Goal: Transaction & Acquisition: Purchase product/service

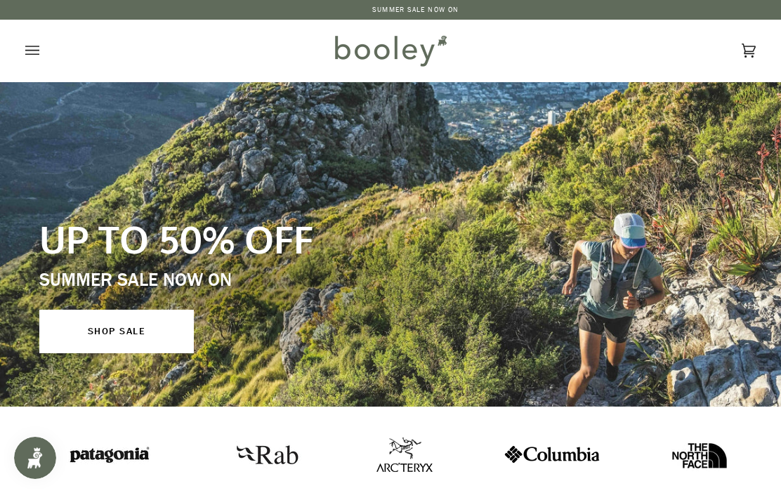
click at [39, 58] on icon "Open menu" at bounding box center [32, 50] width 14 height 21
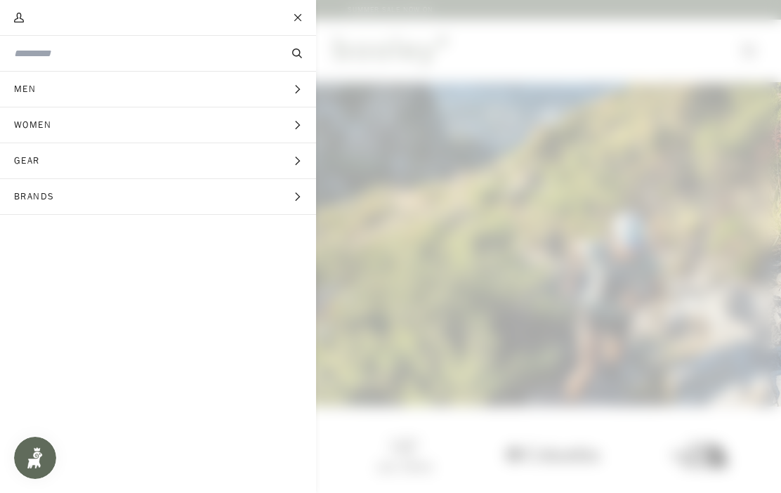
click at [75, 128] on button "Women Expand menu" at bounding box center [158, 125] width 316 height 36
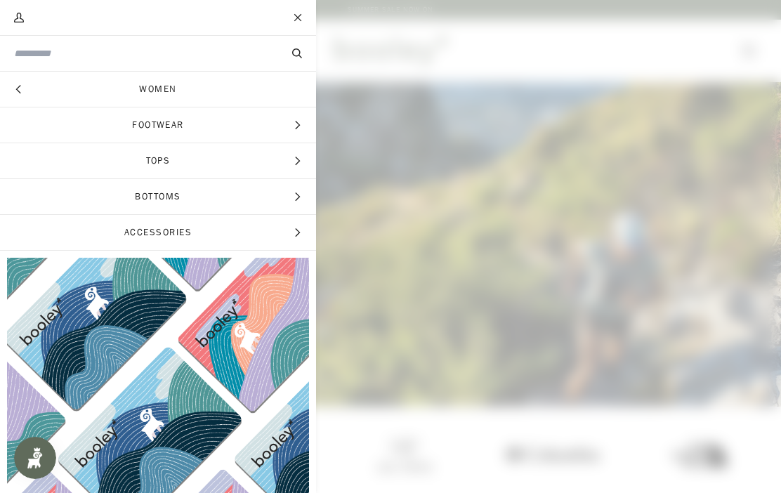
click at [206, 161] on span "Tops" at bounding box center [158, 160] width 316 height 35
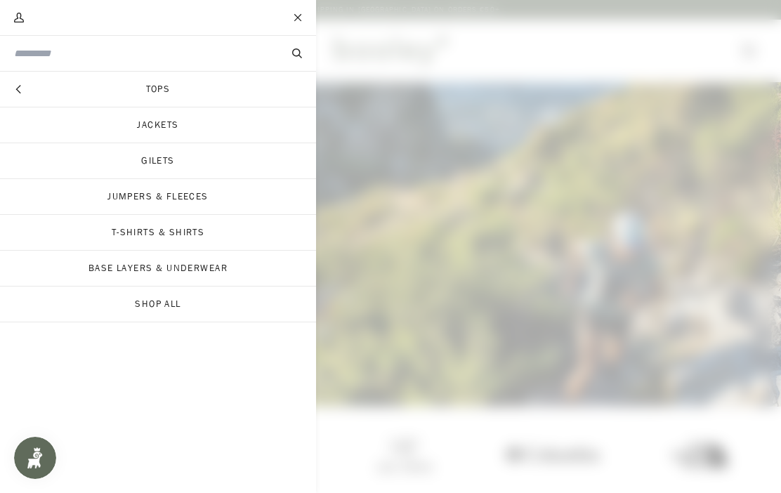
click at [150, 127] on link "Jackets" at bounding box center [158, 124] width 316 height 35
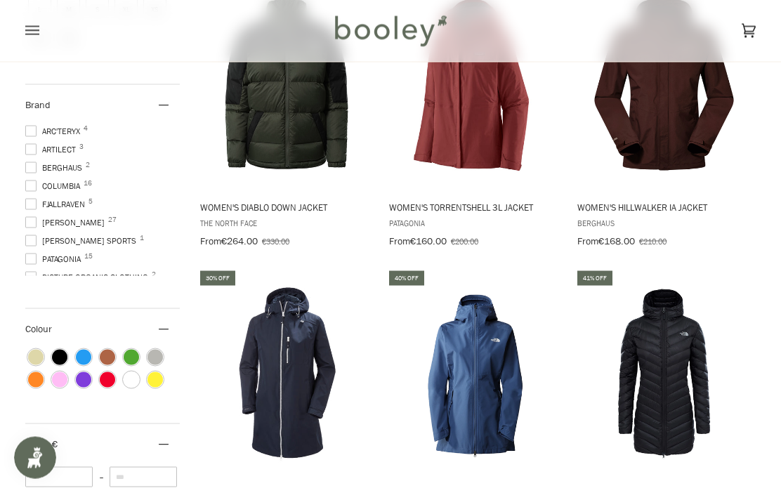
scroll to position [565, 0]
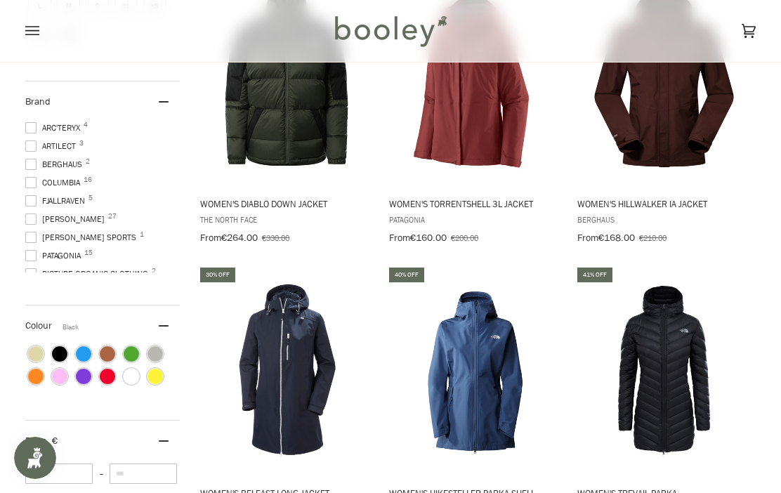
click at [62, 355] on span "Colour: Black" at bounding box center [59, 353] width 15 height 15
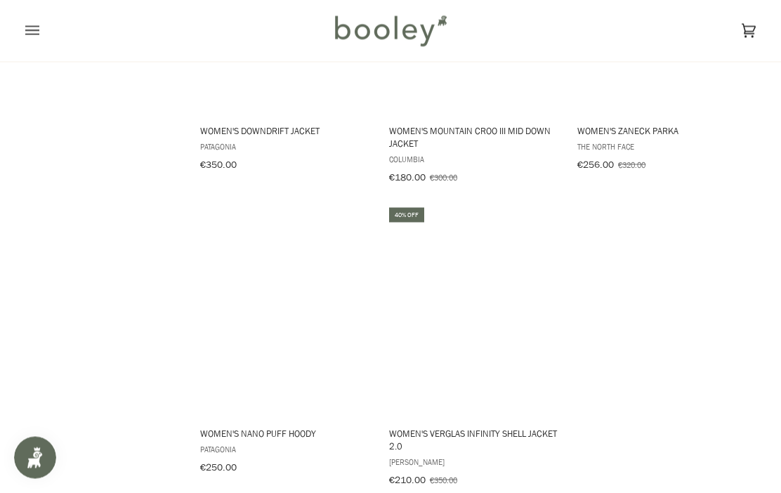
scroll to position [1835, 0]
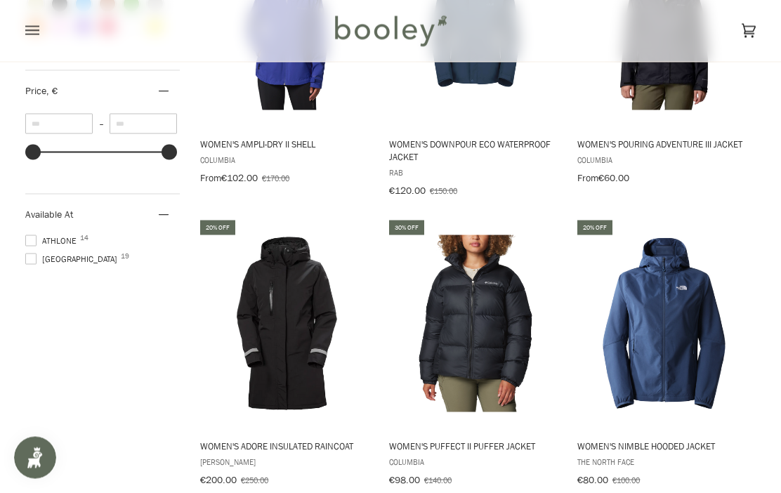
scroll to position [927, 0]
click at [487, 334] on img "Women's Puffect II Puffer Jacket" at bounding box center [476, 324] width 178 height 178
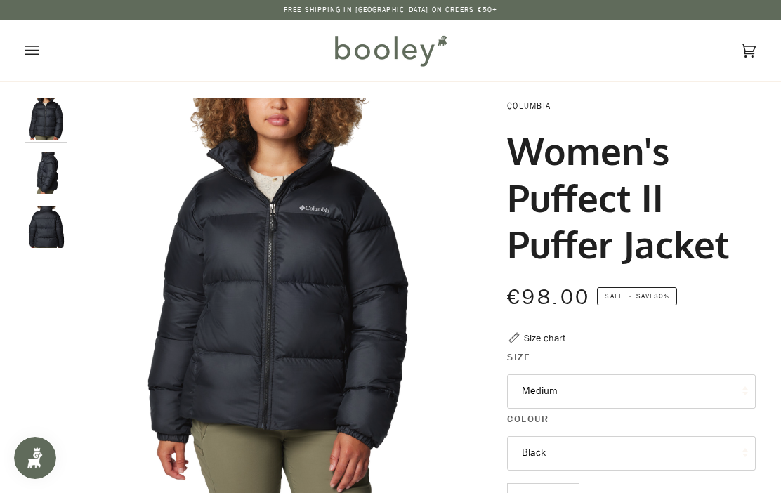
click at [49, 180] on img "Columbia Women's Puffect II Puffer Jacket Black - Booley Galway" at bounding box center [46, 173] width 42 height 42
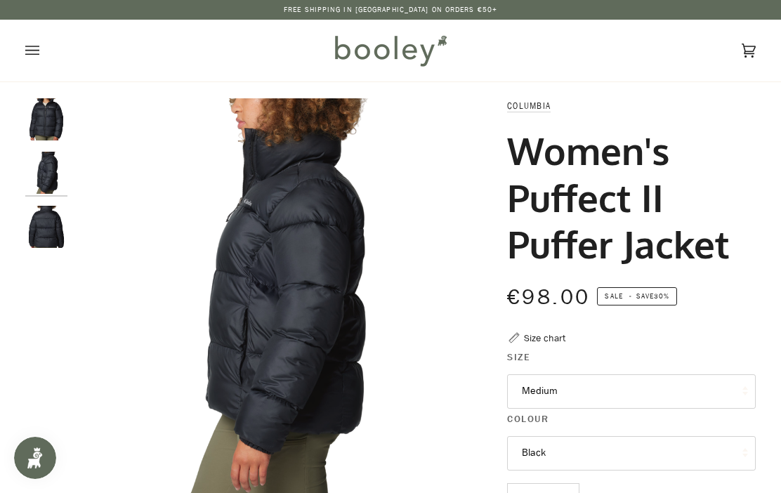
click at [47, 227] on img "Columbia Women's Puffect II Puffer Jacket Black - Booley Galway" at bounding box center [46, 227] width 42 height 42
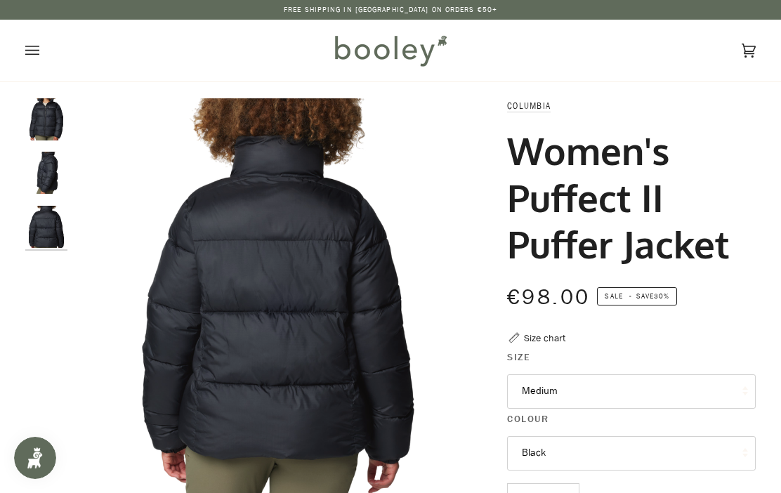
click at [60, 120] on img "Columbia Women's Puffect II Puffer Jacket Black - Booley Galway" at bounding box center [46, 119] width 42 height 42
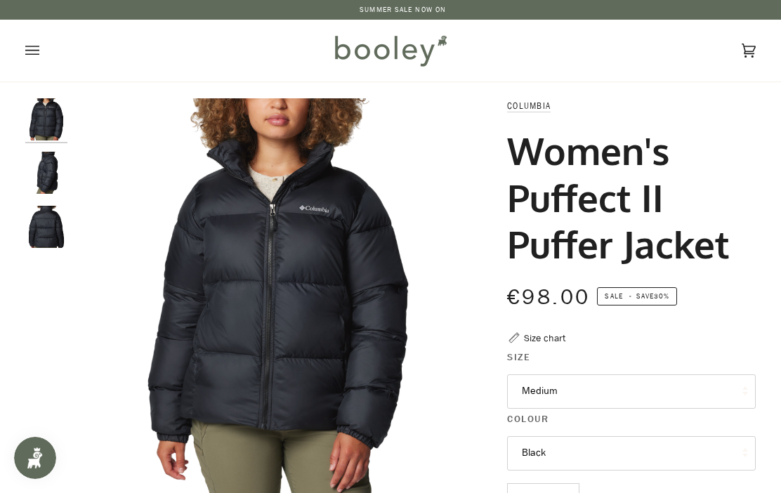
scroll to position [1, 0]
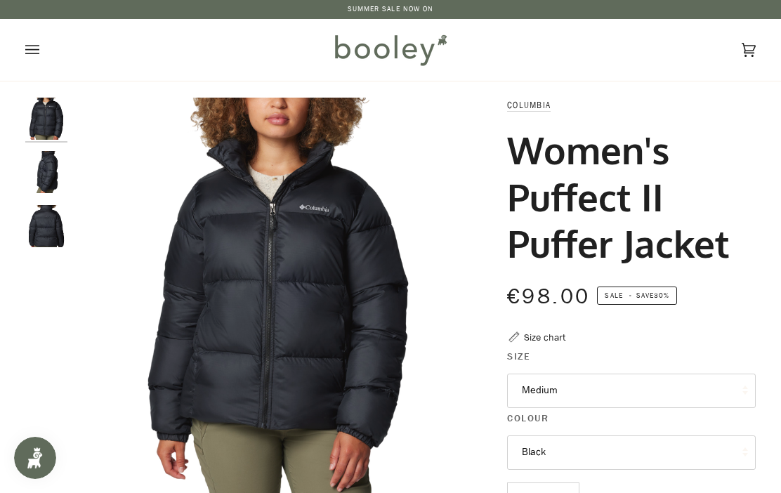
click at [685, 397] on button "Medium" at bounding box center [631, 391] width 249 height 34
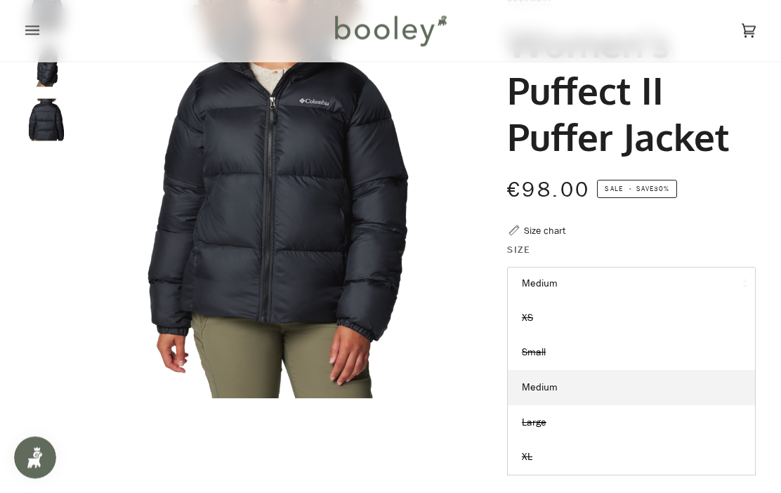
scroll to position [94, 0]
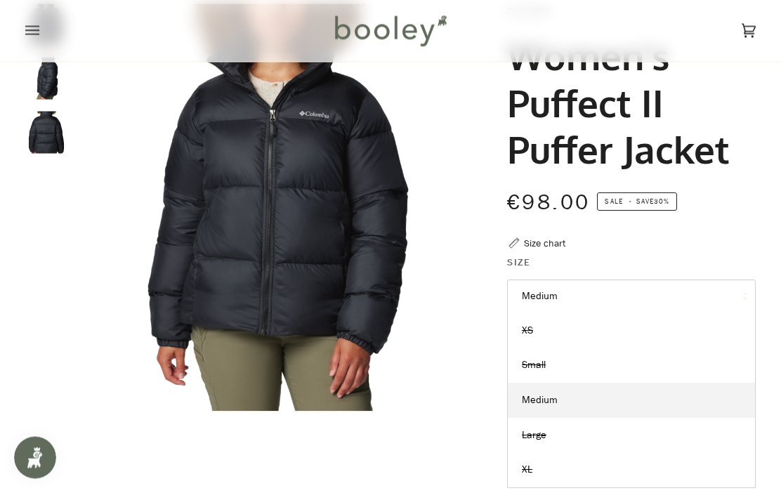
click at [733, 216] on div "€98.00 Sale • Save 30%" at bounding box center [631, 203] width 249 height 32
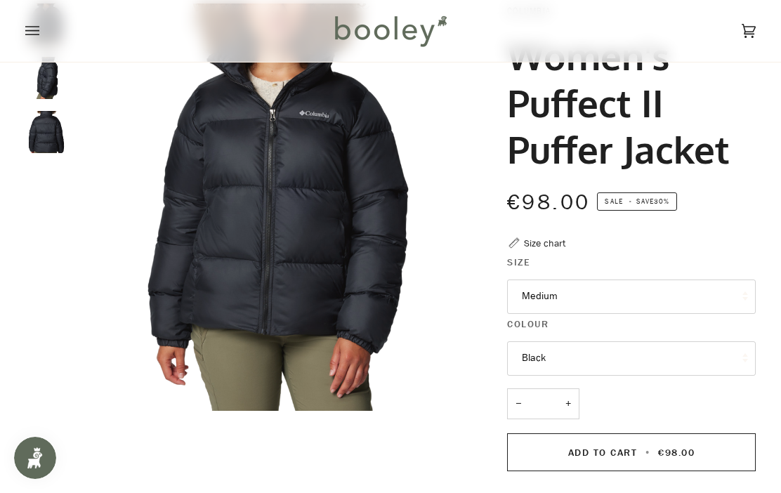
click at [640, 360] on button "Black" at bounding box center [631, 358] width 249 height 34
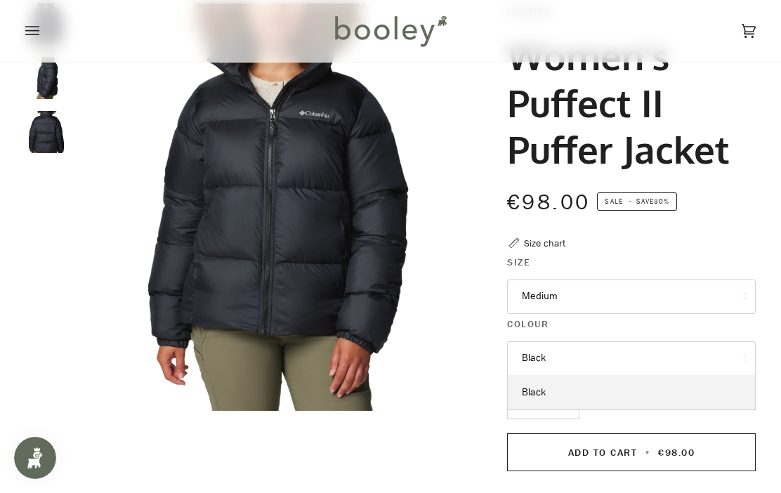
click at [735, 206] on div "€98.00 Sale • Save 30%" at bounding box center [631, 202] width 249 height 32
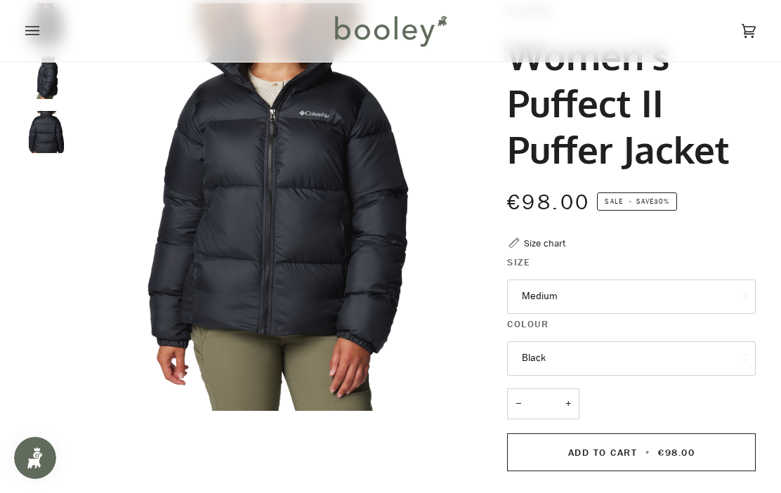
click at [539, 241] on div "Size chart" at bounding box center [544, 243] width 41 height 15
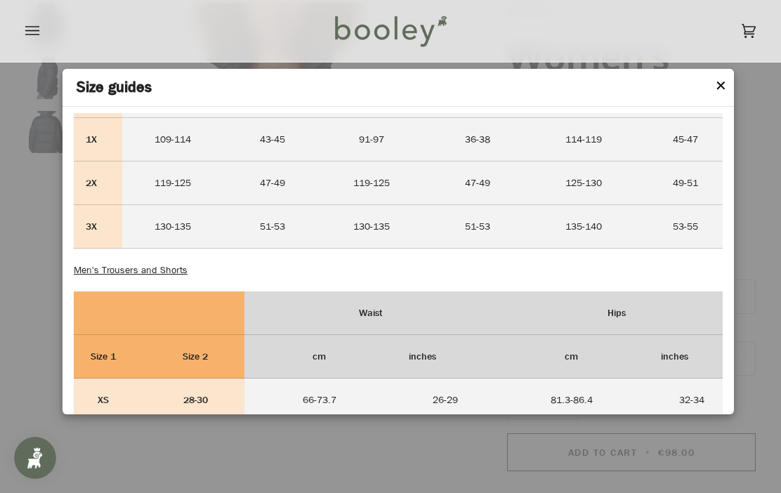
scroll to position [1022, 0]
click at [717, 95] on button "✕" at bounding box center [721, 86] width 12 height 21
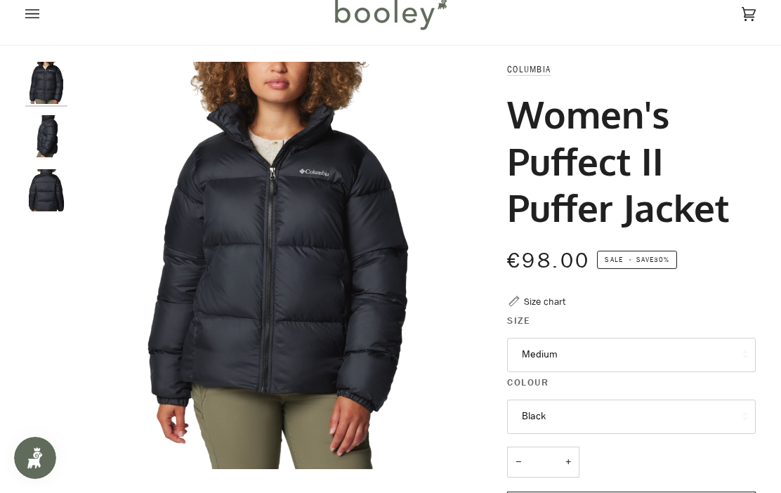
scroll to position [0, 0]
